Goal: Check status: Check status

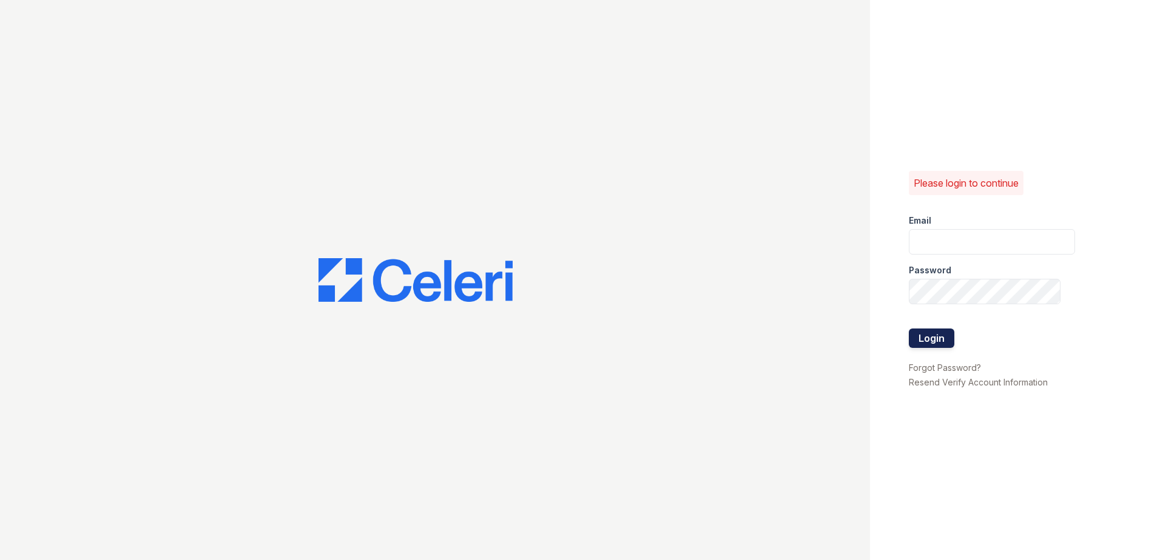
type input "arrivealexandria@trinity-pm.com"
click at [952, 347] on button "Login" at bounding box center [930, 338] width 45 height 19
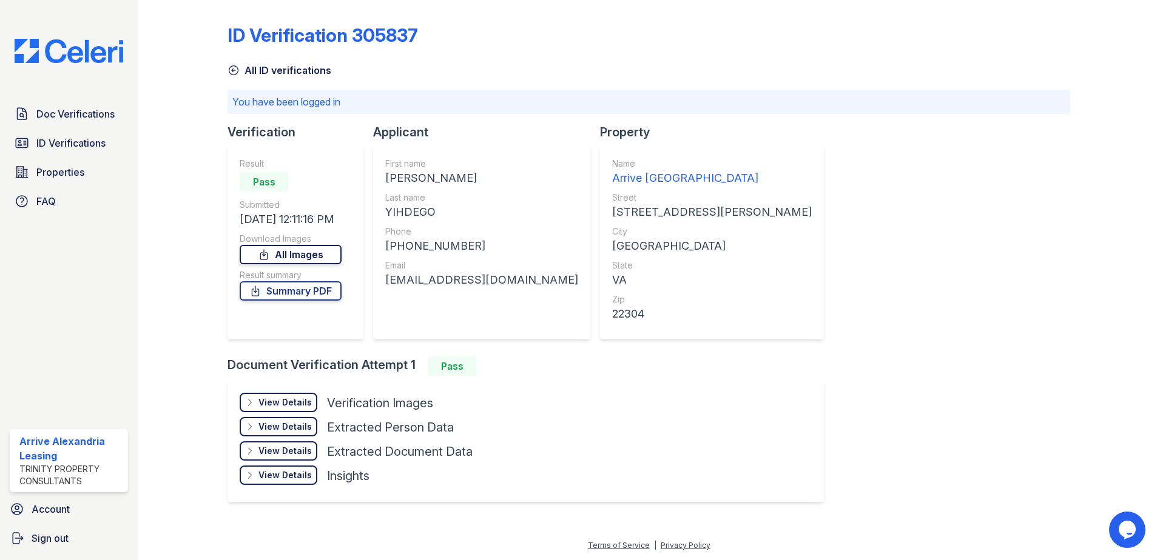
click at [294, 255] on link "All Images" at bounding box center [291, 254] width 102 height 19
click at [301, 291] on link "Summary PDF" at bounding box center [291, 290] width 102 height 19
click at [98, 126] on link "Doc Verifications" at bounding box center [69, 114] width 118 height 24
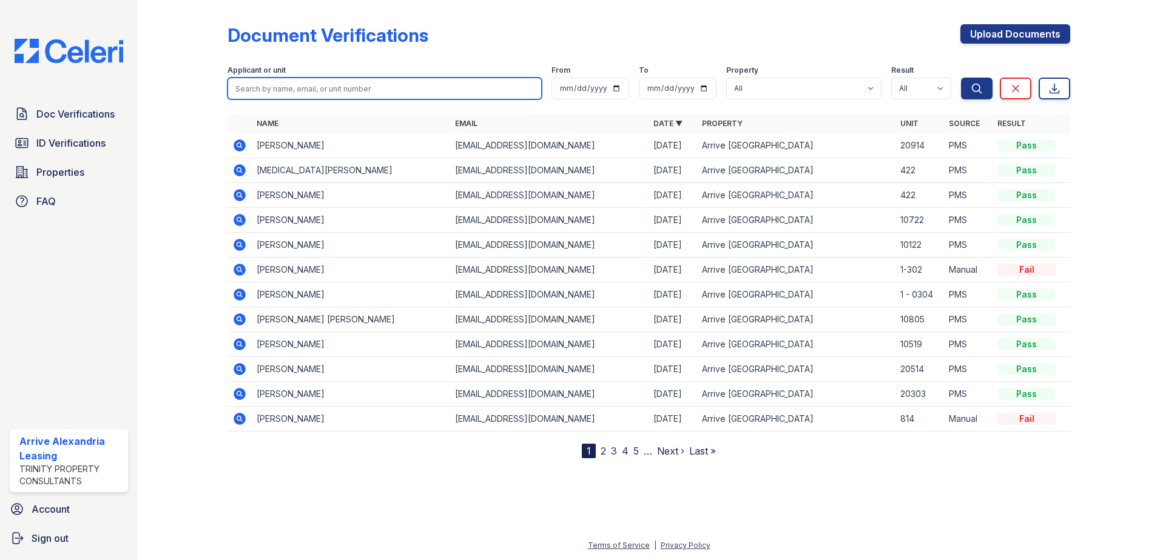
click at [331, 84] on input "search" at bounding box center [384, 89] width 314 height 22
type input "kolby"
click at [961, 78] on button "Search" at bounding box center [977, 89] width 32 height 22
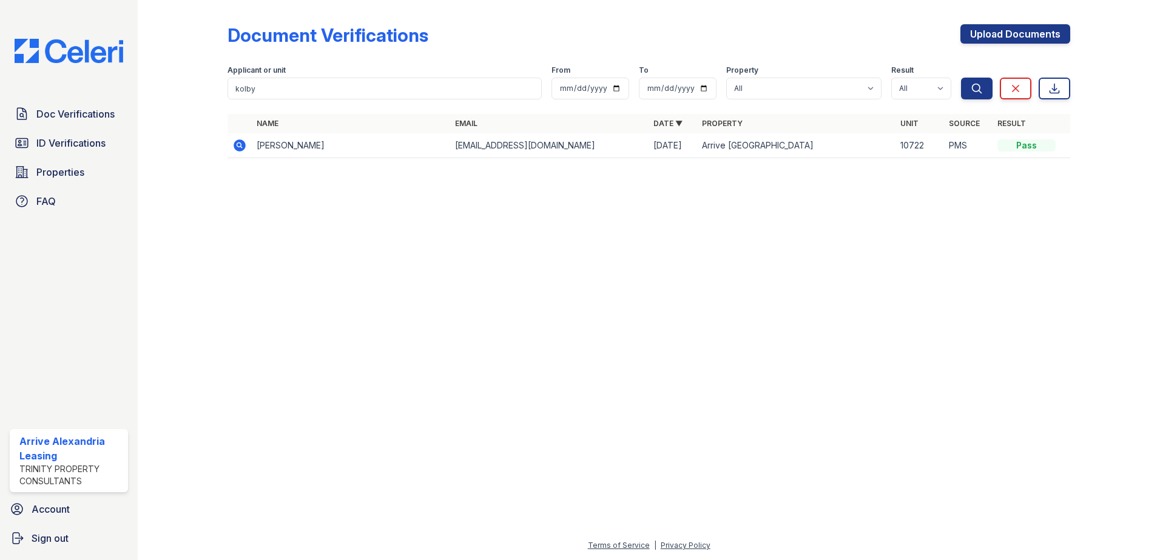
click at [238, 152] on icon at bounding box center [239, 145] width 15 height 15
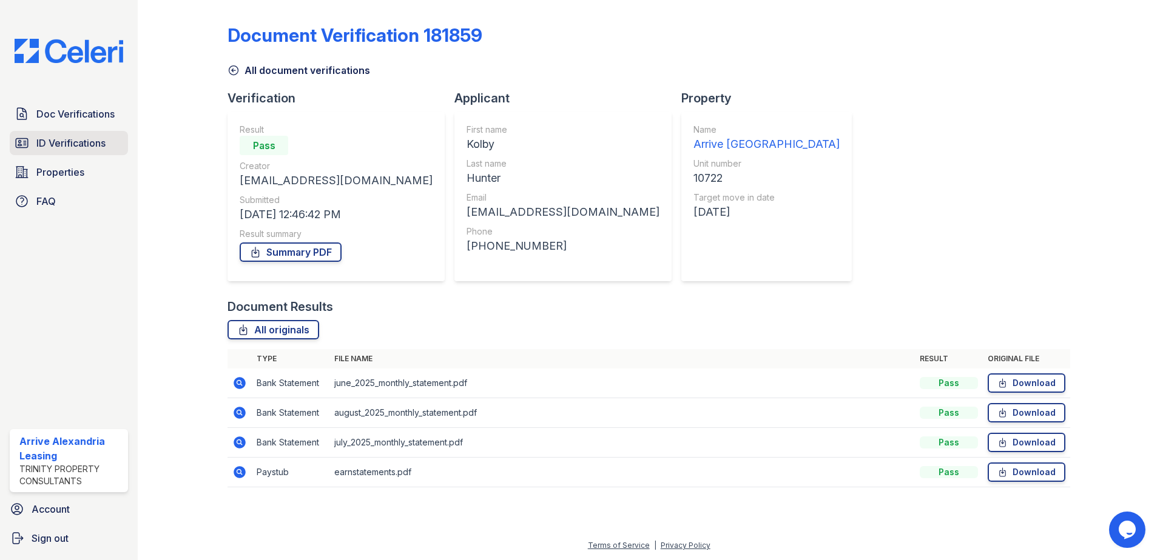
click at [61, 156] on div "Doc Verifications ID Verifications Properties FAQ" at bounding box center [69, 158] width 128 height 112
click at [61, 152] on link "ID Verifications" at bounding box center [69, 143] width 118 height 24
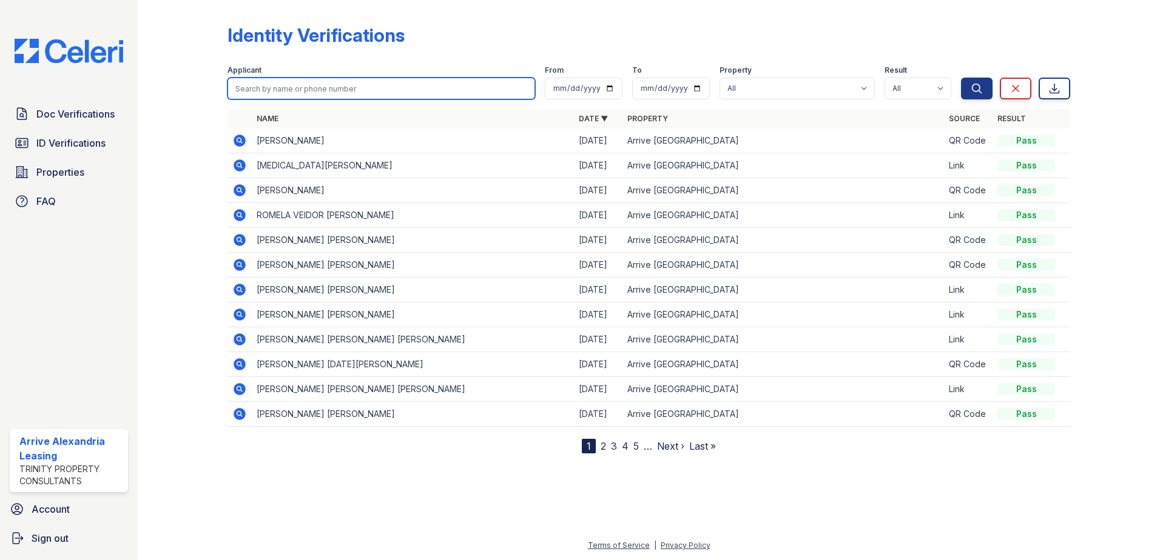
click at [336, 93] on input "search" at bounding box center [380, 89] width 307 height 22
type input "kolby"
click at [961, 78] on button "Search" at bounding box center [977, 89] width 32 height 22
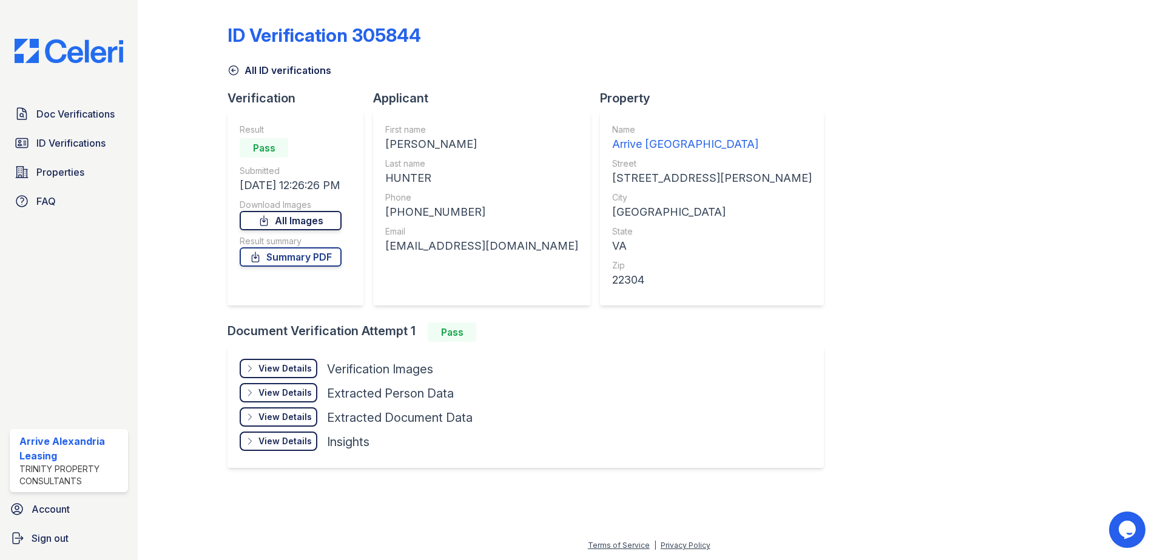
click at [291, 226] on link "All Images" at bounding box center [291, 220] width 102 height 19
click at [254, 261] on icon at bounding box center [255, 257] width 12 height 12
